Goal: Task Accomplishment & Management: Use online tool/utility

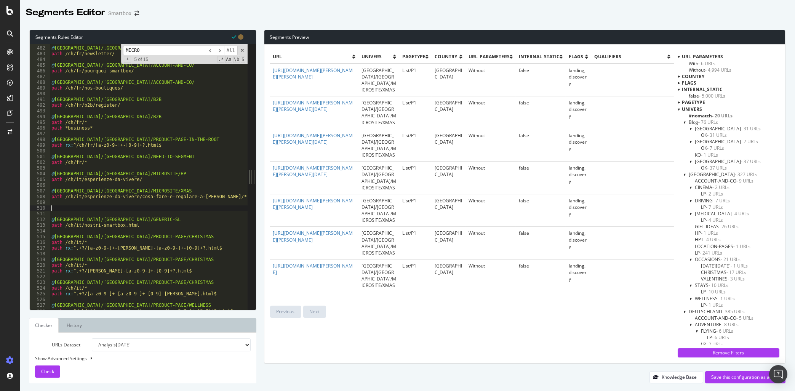
scroll to position [1609, 0]
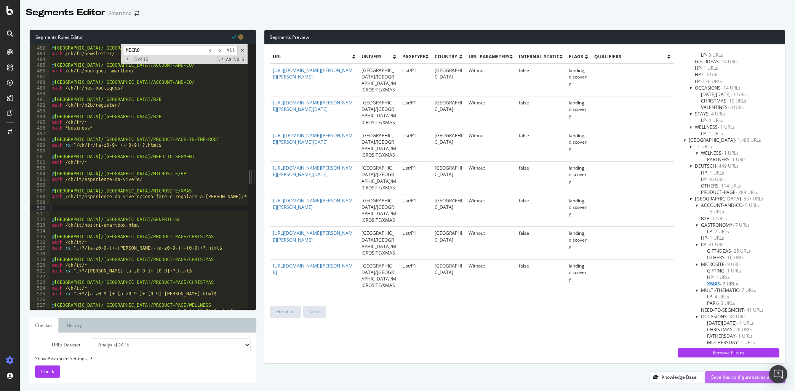
click at [733, 379] on div "Save this configuration as active" at bounding box center [745, 377] width 68 height 6
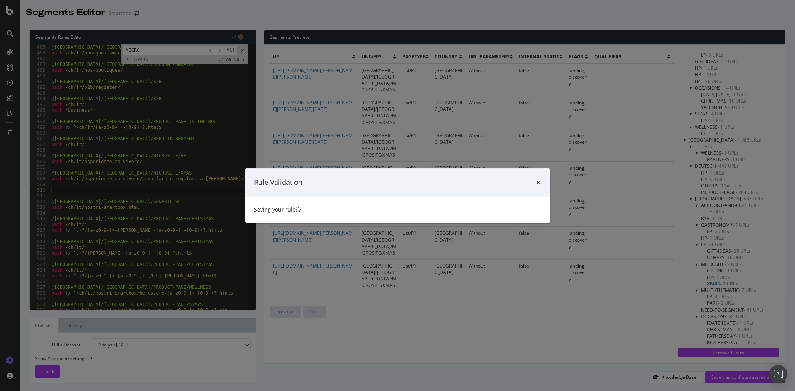
scroll to position [0, 0]
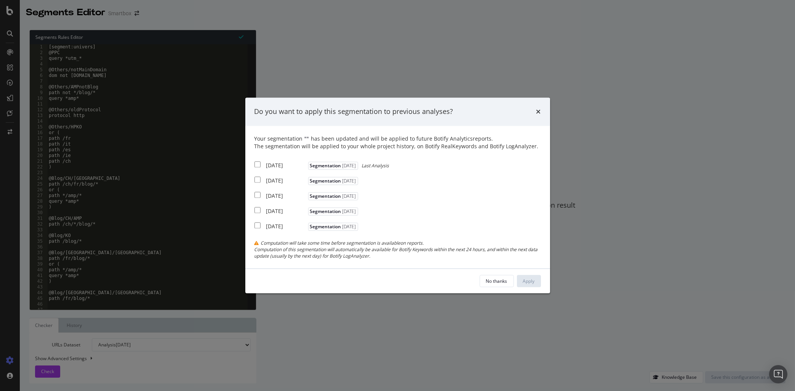
drag, startPoint x: 281, startPoint y: 165, endPoint x: 280, endPoint y: 169, distance: 3.8
click at [281, 167] on div "[DATE]" at bounding box center [286, 166] width 40 height 8
checkbox input "true"
click at [277, 179] on div "[DATE]" at bounding box center [286, 181] width 40 height 8
checkbox input "true"
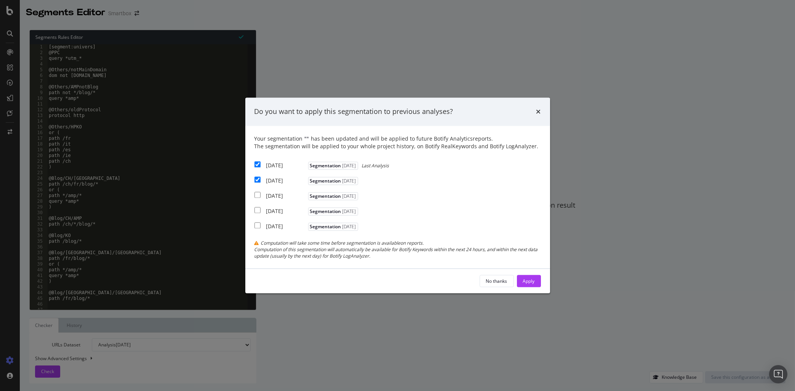
click at [275, 193] on div "[DATE]" at bounding box center [286, 196] width 40 height 8
checkbox input "true"
click at [528, 279] on div "Apply" at bounding box center [529, 281] width 12 height 6
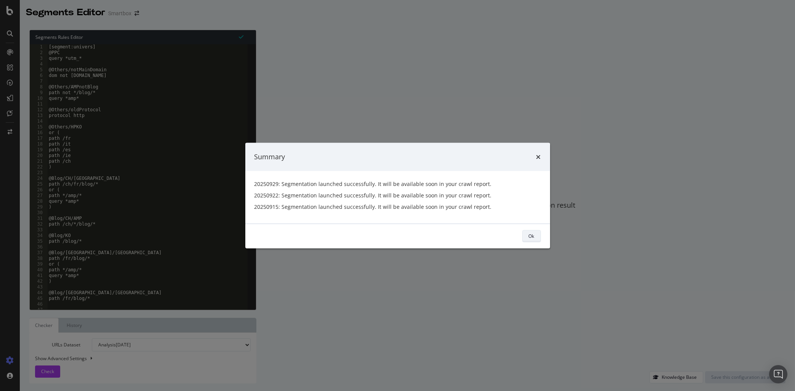
click at [537, 237] on button "Ok" at bounding box center [531, 236] width 19 height 12
